Goal: Contribute content: Add original content to the website for others to see

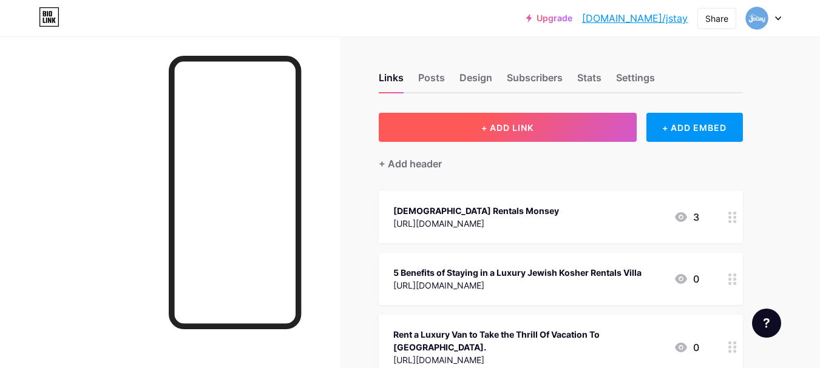
click at [553, 126] on button "+ ADD LINK" at bounding box center [508, 127] width 258 height 29
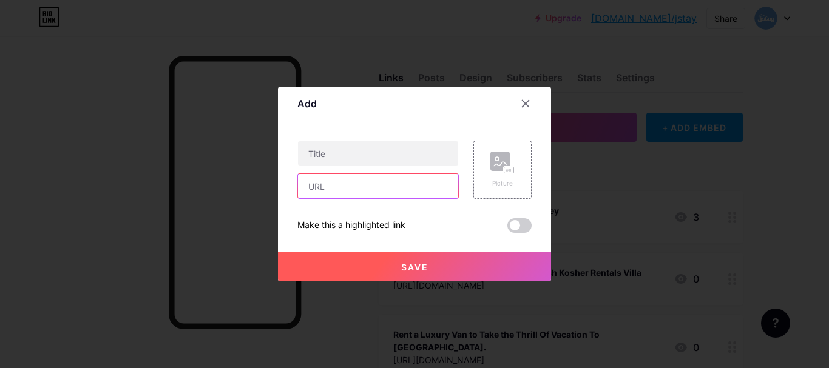
click at [330, 188] on input "text" at bounding box center [378, 186] width 160 height 24
paste input "[URL][DOMAIN_NAME]"
type input "[URL][DOMAIN_NAME]"
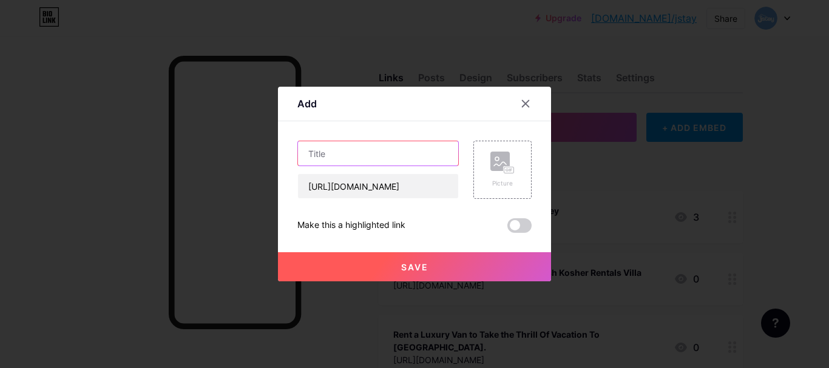
click at [334, 152] on input "text" at bounding box center [378, 153] width 160 height 24
paste input "The Rise of Kosher Vacation Rentals [US_STATE]: A Perfect Blend of Comfort and …"
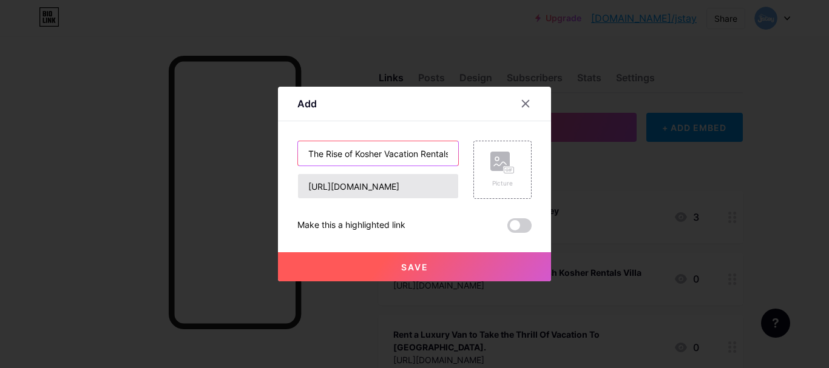
scroll to position [0, 214]
type input "The Rise of Kosher Vacation Rentals [US_STATE]: A Perfect Blend of Comfort and …"
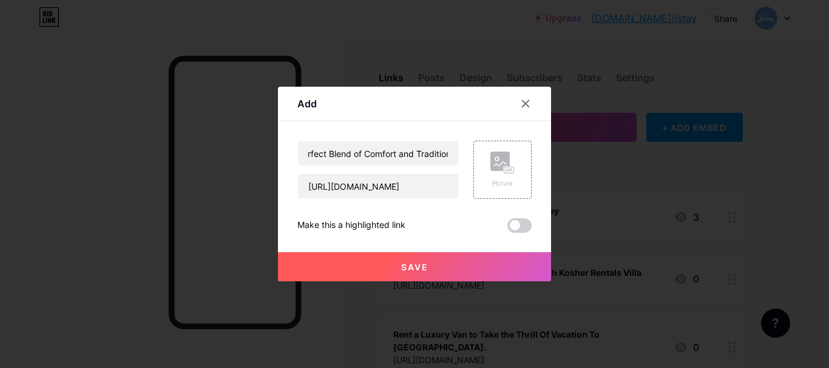
click at [528, 222] on span at bounding box center [519, 225] width 24 height 15
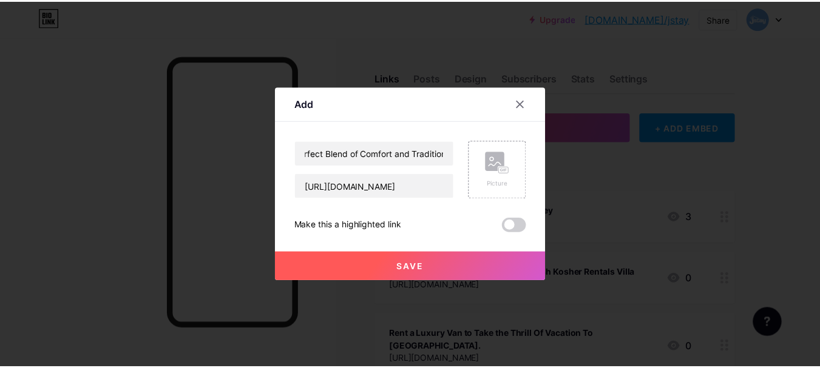
scroll to position [0, 0]
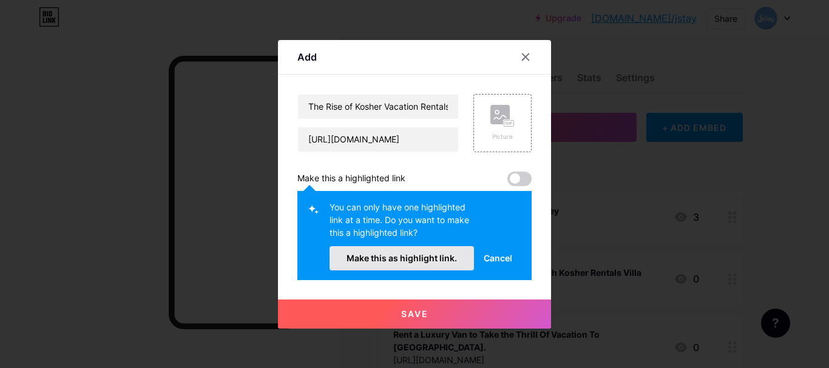
click at [434, 247] on button "Make this as highlight link." at bounding box center [402, 258] width 144 height 24
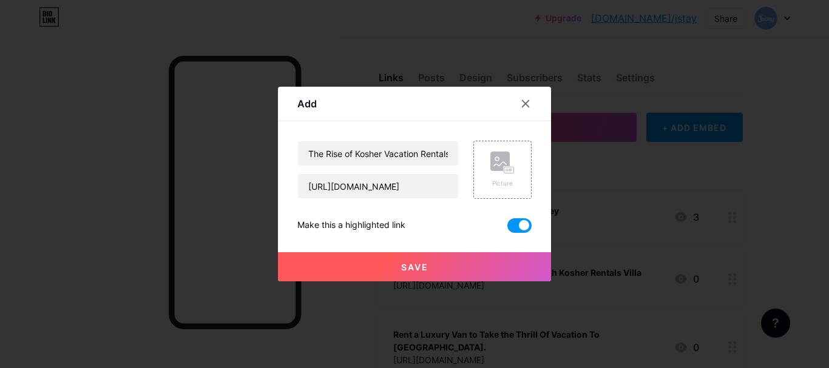
click at [436, 262] on button "Save" at bounding box center [414, 266] width 273 height 29
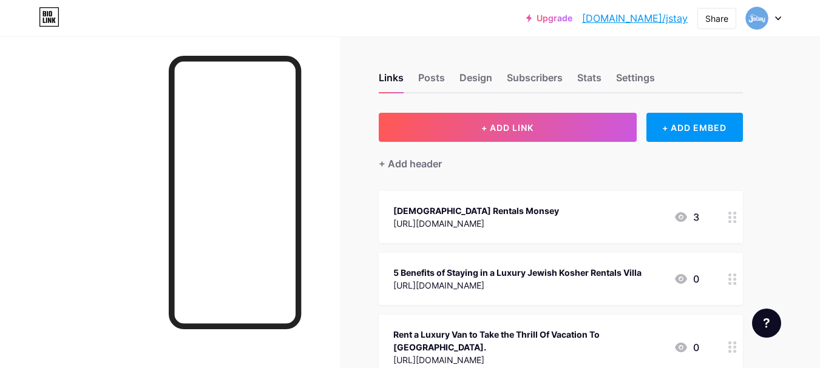
click at [674, 15] on link "[DOMAIN_NAME]/jstay" at bounding box center [635, 18] width 106 height 15
